Goal: Find specific page/section: Find specific page/section

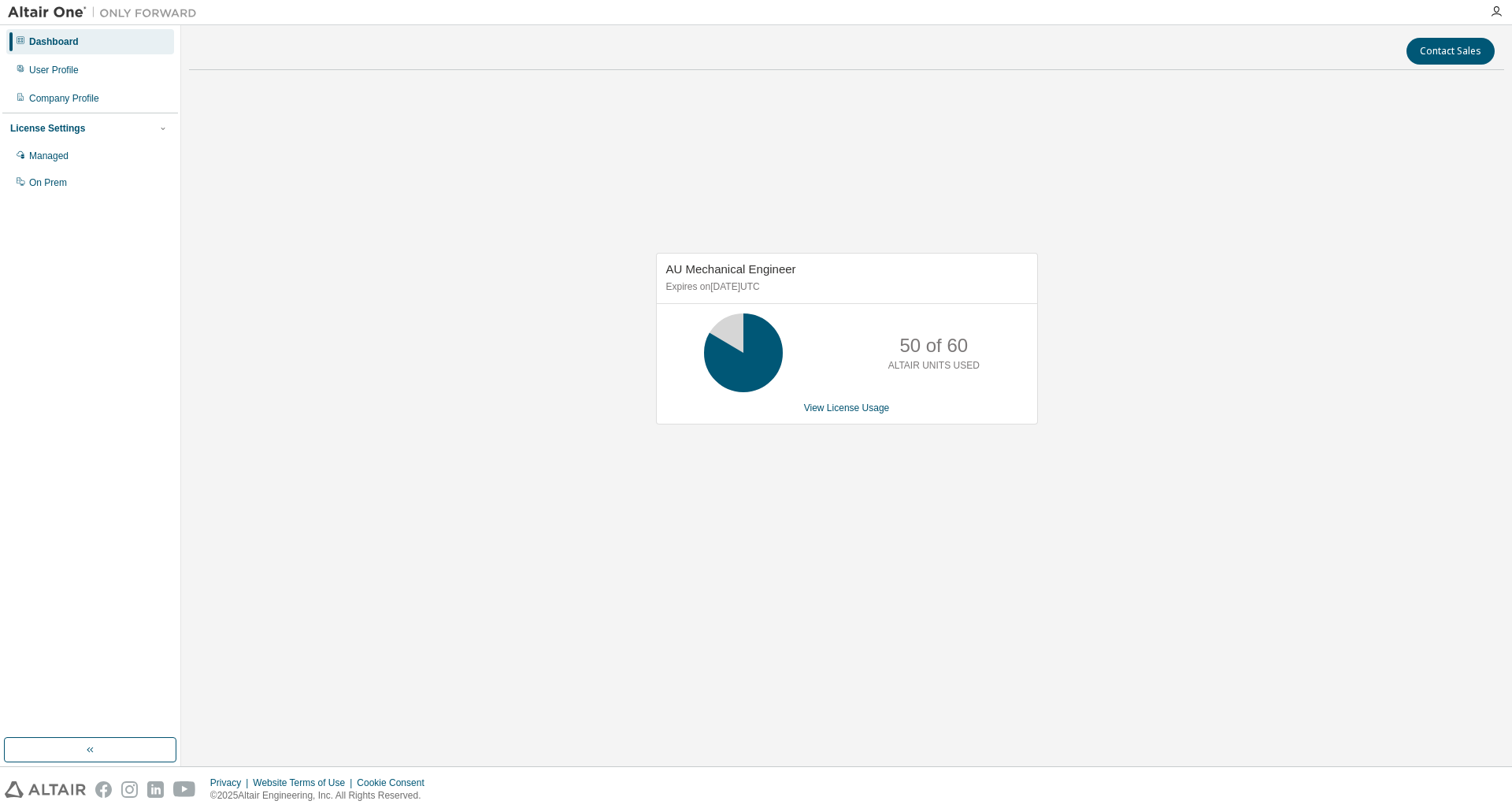
drag, startPoint x: 1000, startPoint y: 193, endPoint x: 1032, endPoint y: 166, distance: 41.9
click at [1000, 193] on div "AU Mechanical Engineer Expires on [DATE] UTC 50 of 60 ALTAIR UNITS USED View Li…" at bounding box center [847, 346] width 1316 height 528
